Goal: Task Accomplishment & Management: Manage account settings

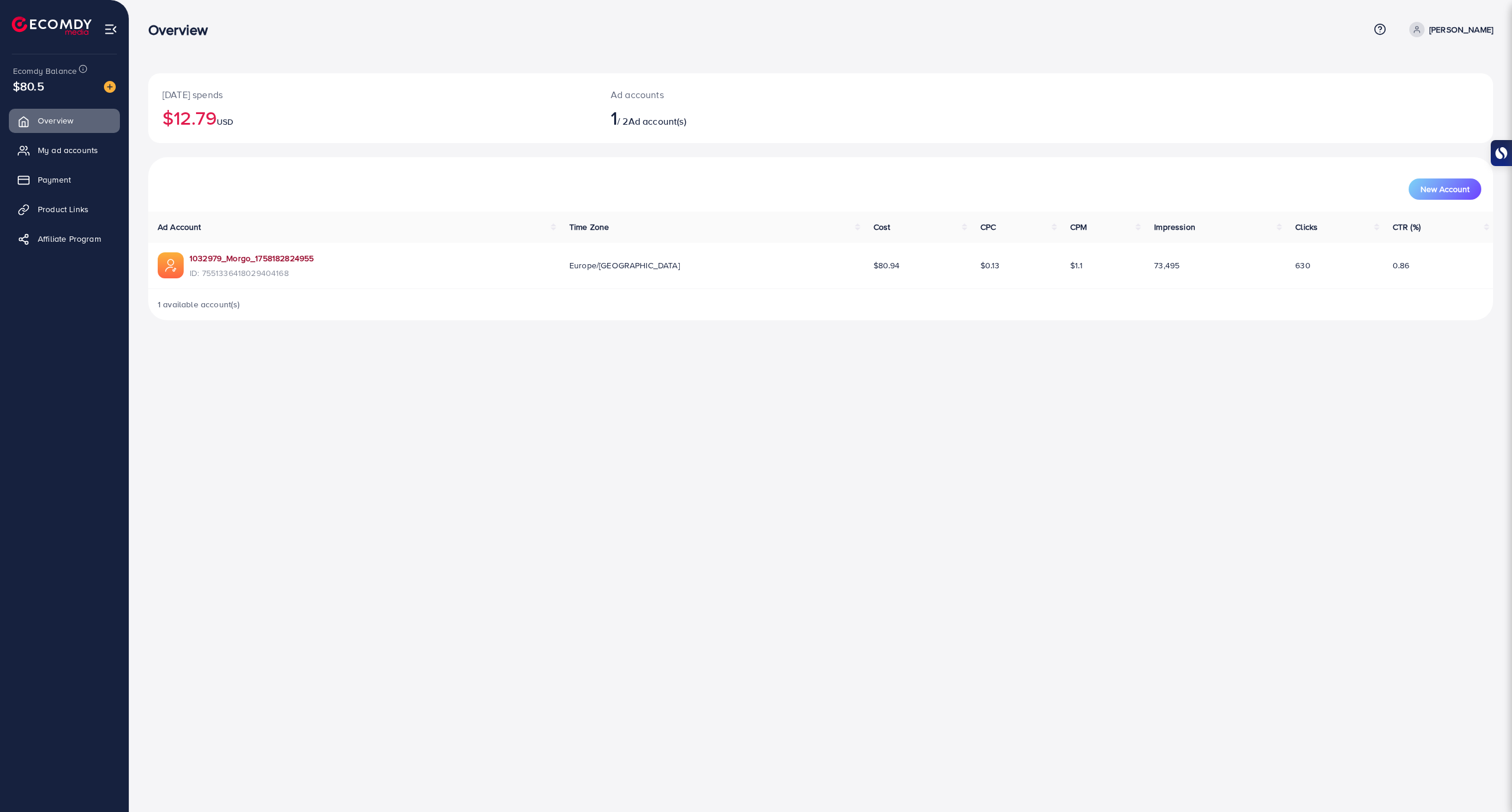
click at [299, 260] on link "1032979_Morgo_1758182824955" at bounding box center [252, 258] width 124 height 12
click at [88, 163] on ul "Overview My ad accounts Payment Product Links Affiliate Program" at bounding box center [64, 183] width 129 height 159
click at [94, 149] on span "My ad accounts" at bounding box center [71, 150] width 60 height 12
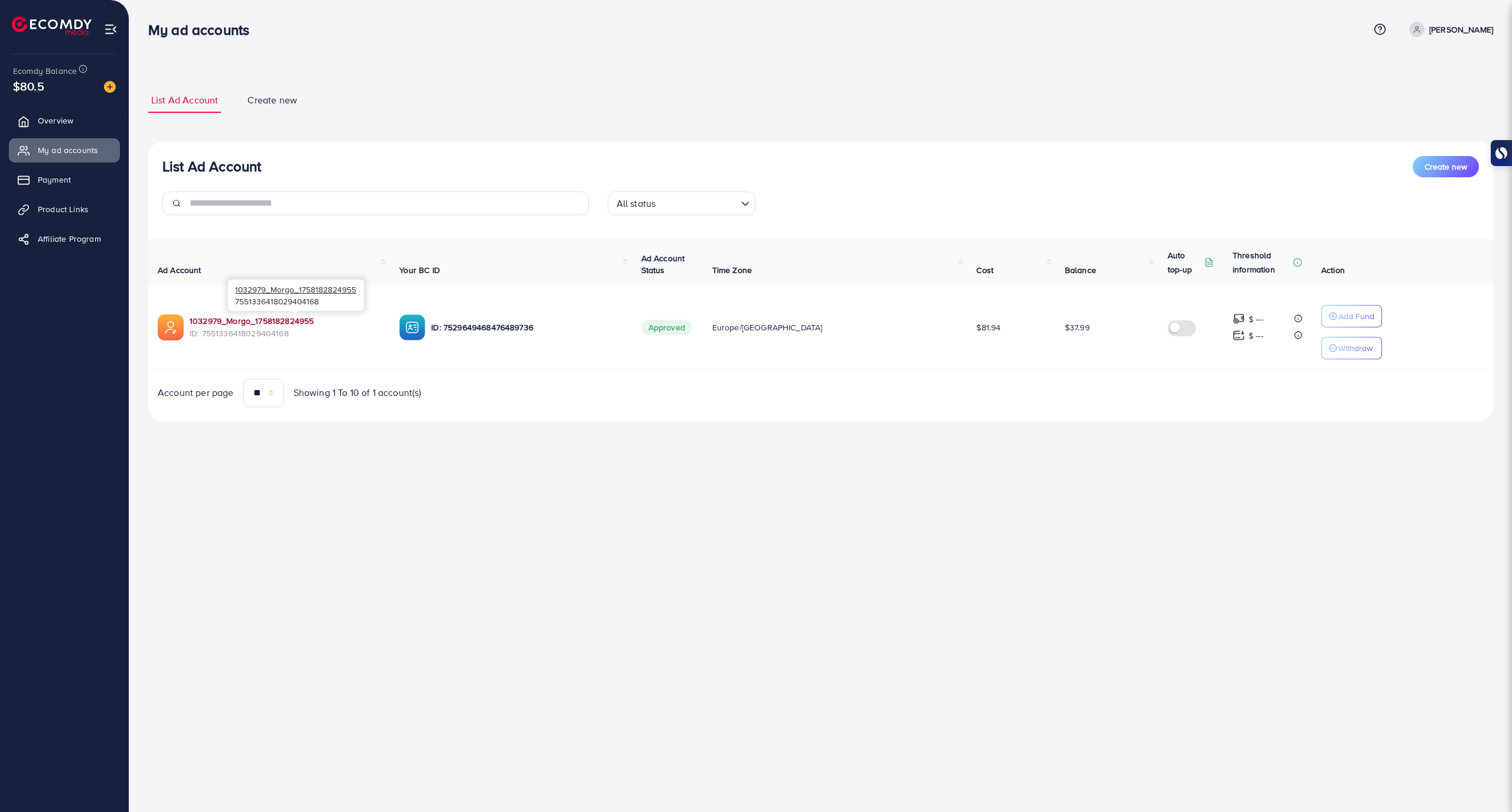
click at [268, 317] on link "1032979_Morgo_1758182824955" at bounding box center [285, 321] width 191 height 12
